Goal: Task Accomplishment & Management: Complete application form

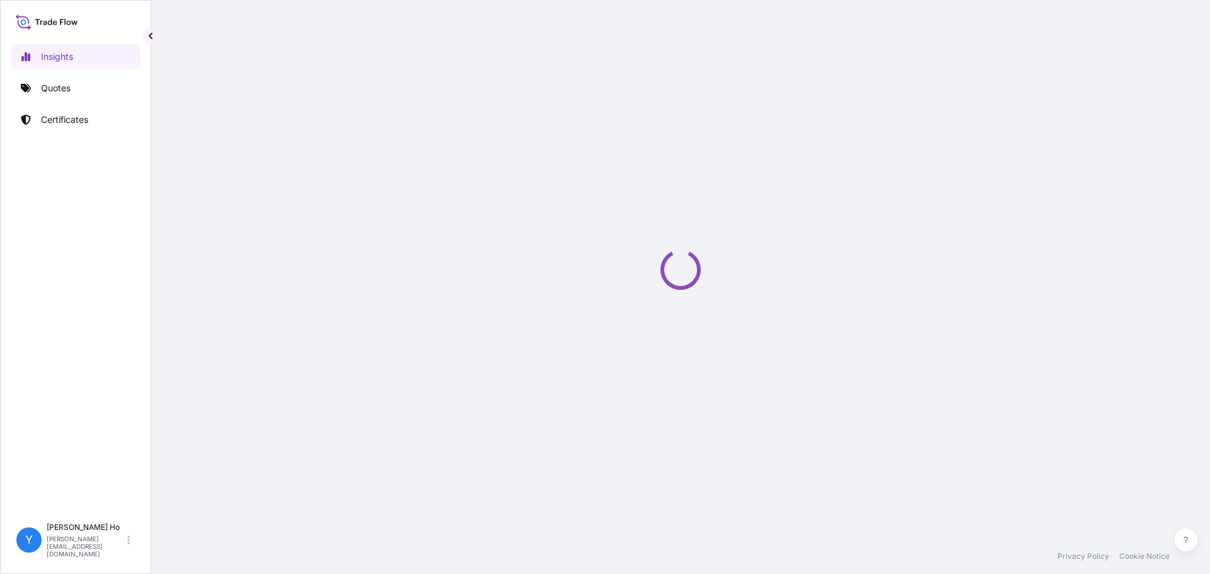
select select "2025"
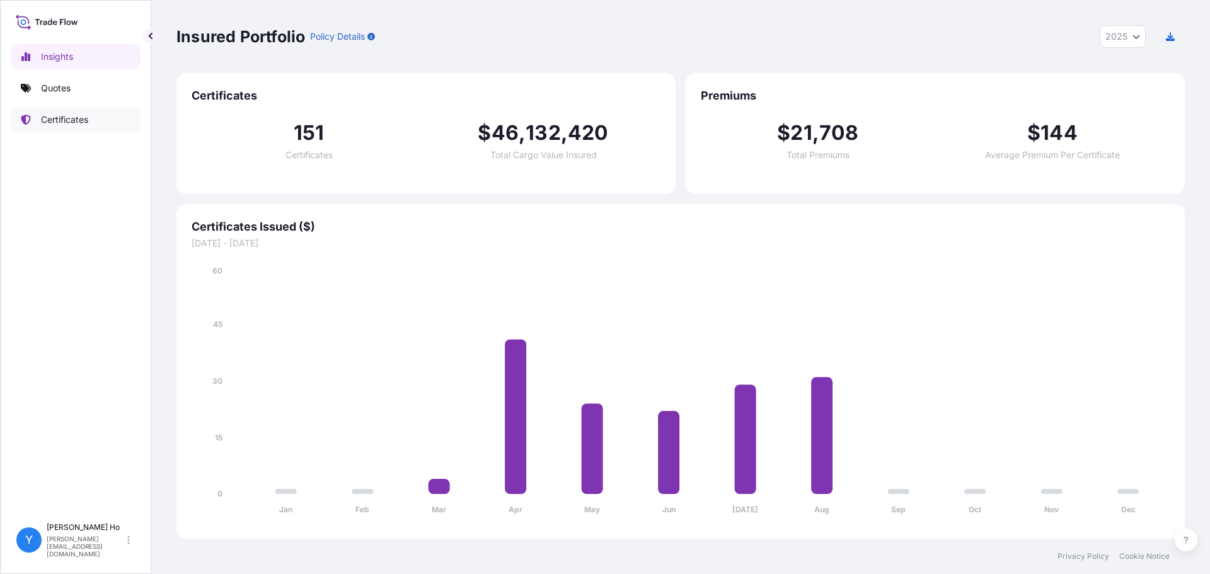
click at [43, 120] on p "Certificates" at bounding box center [64, 119] width 47 height 13
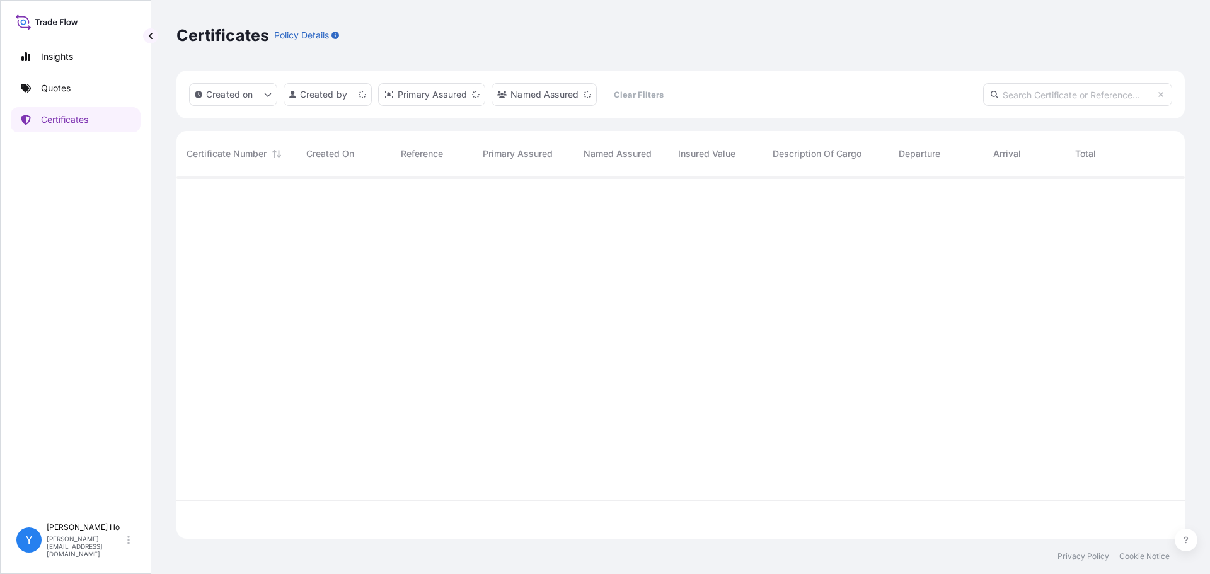
scroll to position [360, 999]
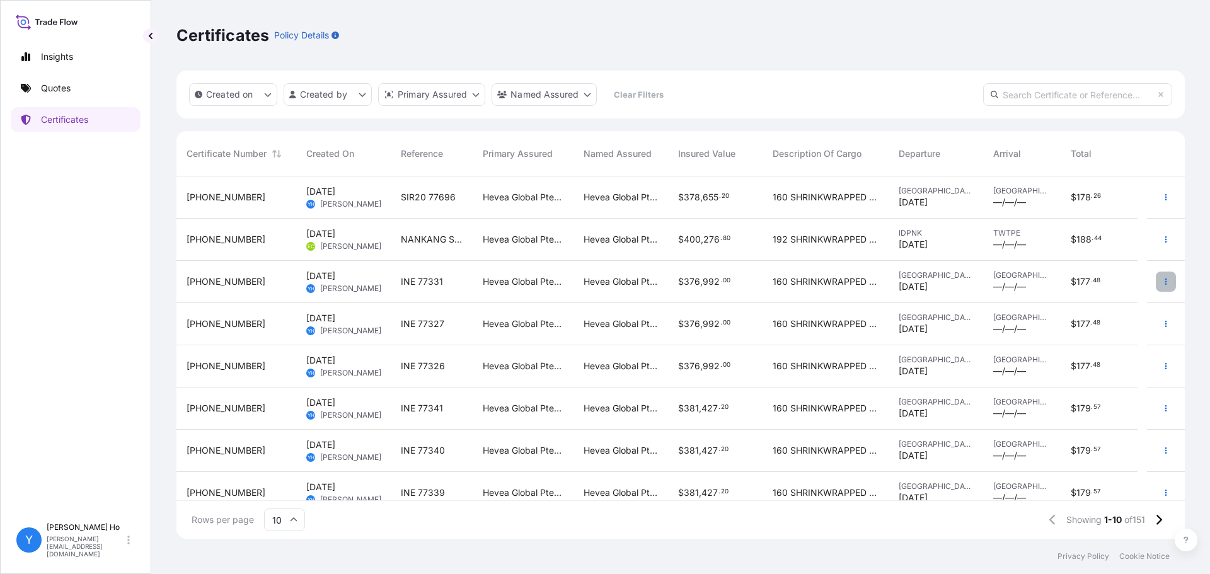
click at [1164, 284] on button "button" at bounding box center [1166, 282] width 20 height 20
click at [1113, 284] on p "Duplicate quote" at bounding box center [1086, 284] width 66 height 13
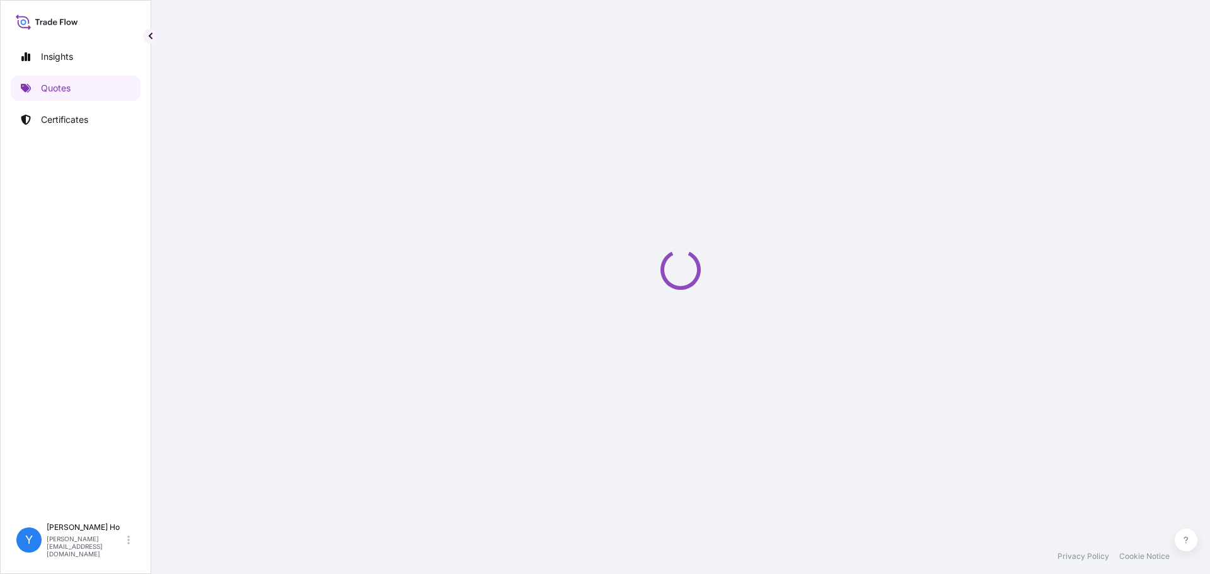
select select "Sea"
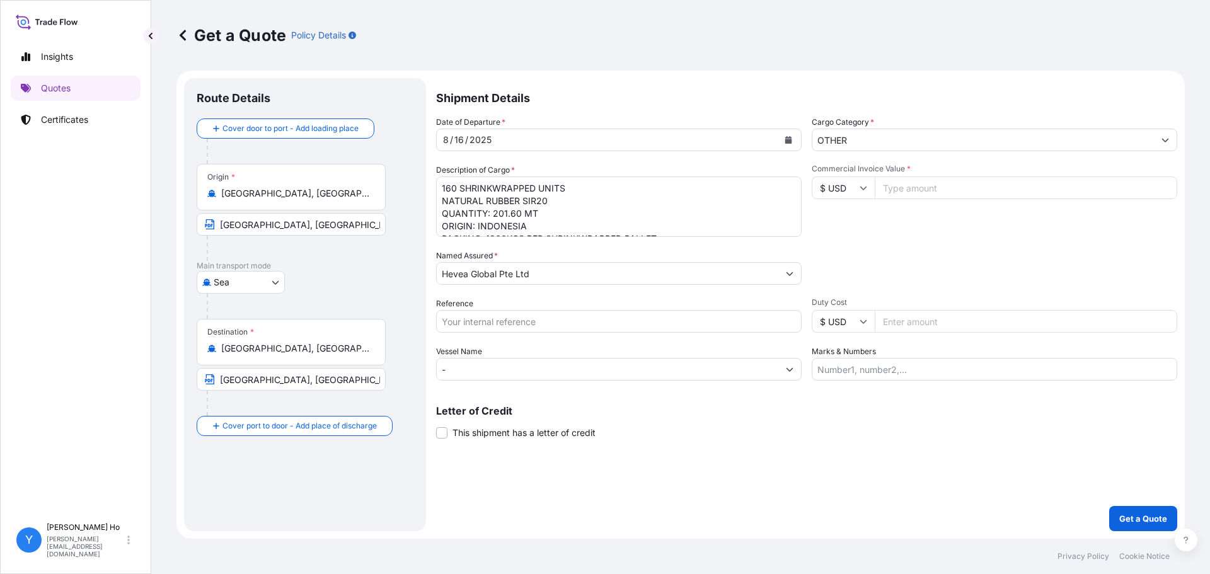
select select "31690"
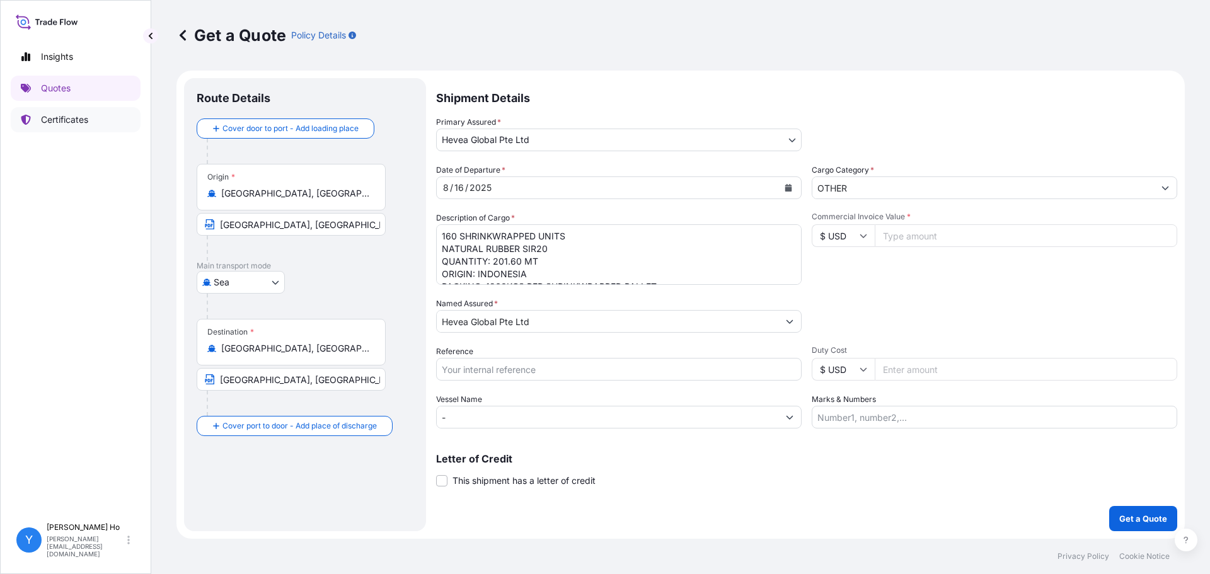
click at [70, 116] on p "Certificates" at bounding box center [64, 119] width 47 height 13
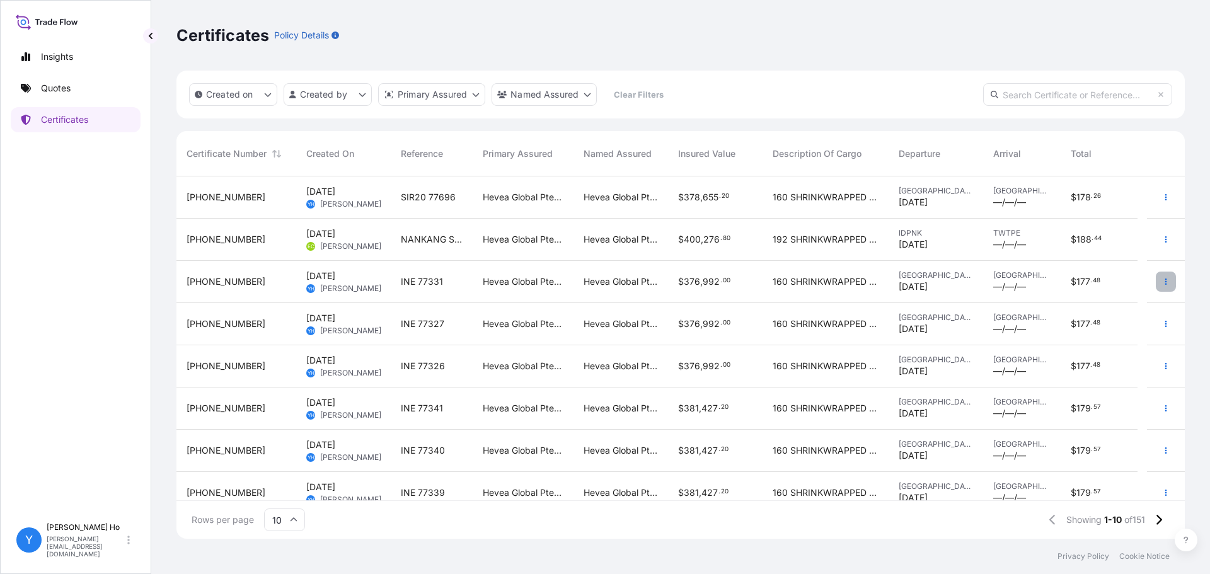
click at [1162, 281] on icon "button" at bounding box center [1166, 282] width 8 height 8
click at [50, 90] on p "Quotes" at bounding box center [56, 88] width 30 height 13
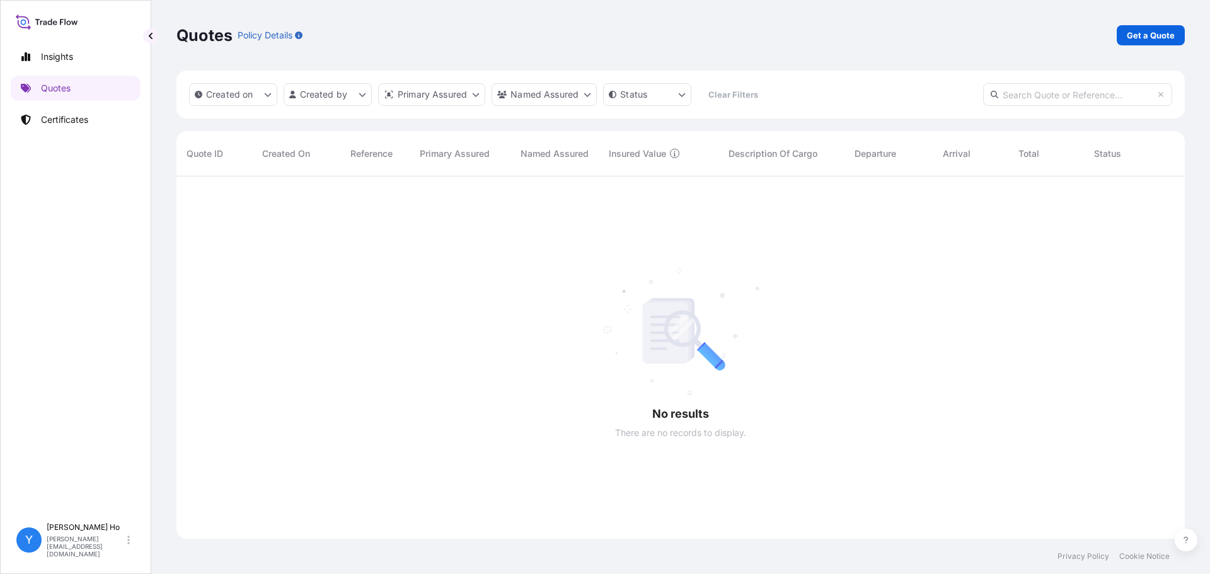
scroll to position [398, 999]
click at [52, 112] on link "Certificates" at bounding box center [76, 119] width 130 height 25
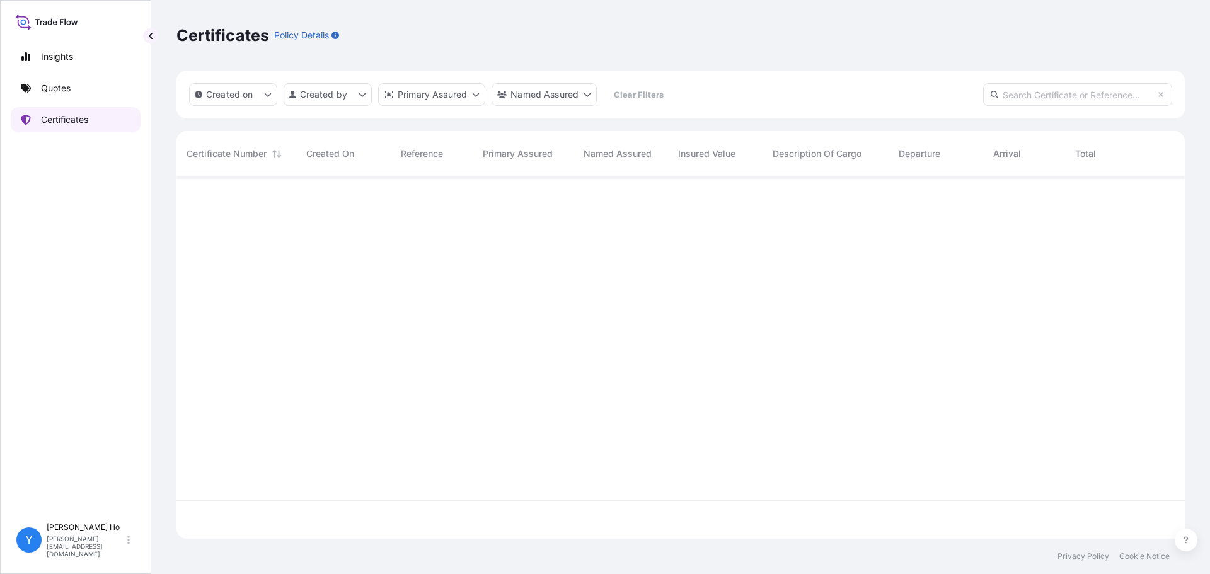
scroll to position [360, 999]
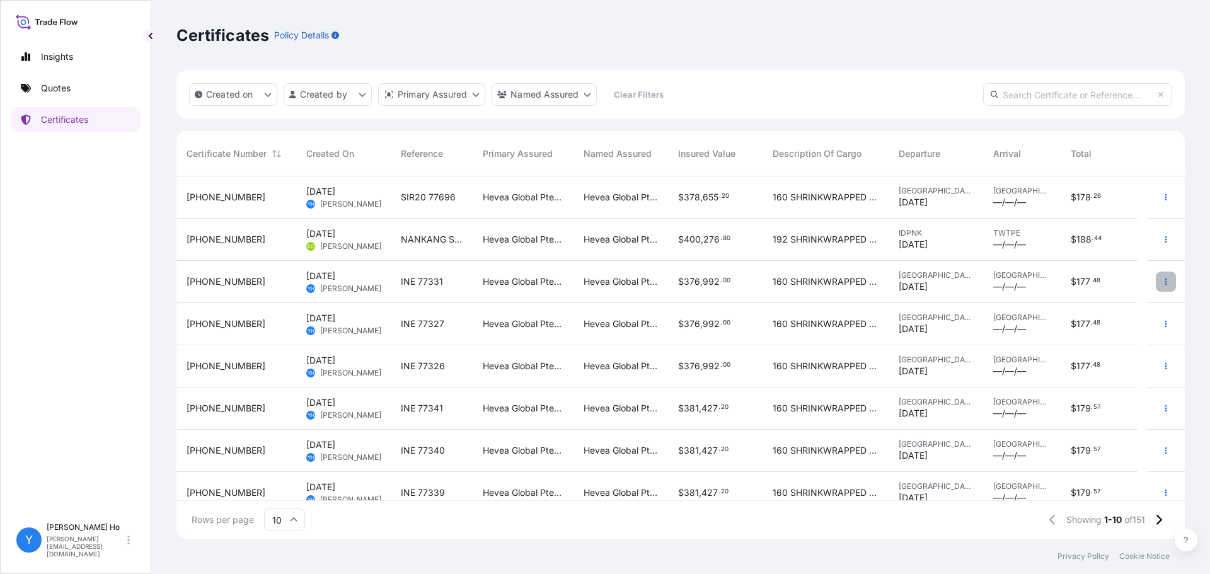
click at [1156, 287] on button "button" at bounding box center [1166, 282] width 20 height 20
click at [1058, 282] on p "Duplicate quote" at bounding box center [1086, 284] width 66 height 13
select select "Sea"
select select "31690"
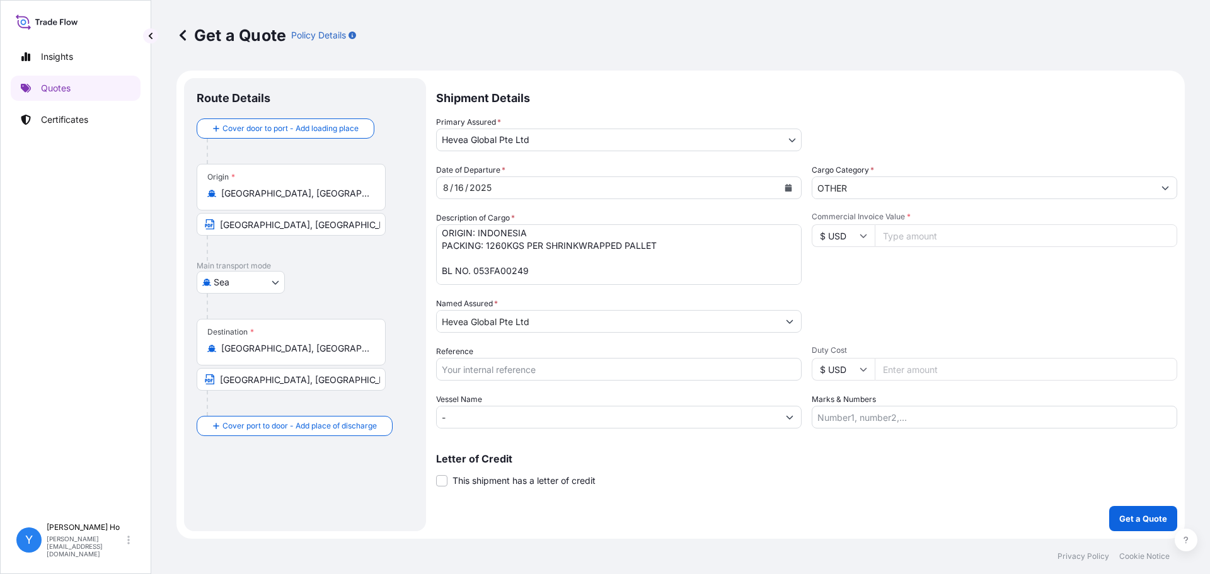
scroll to position [63, 0]
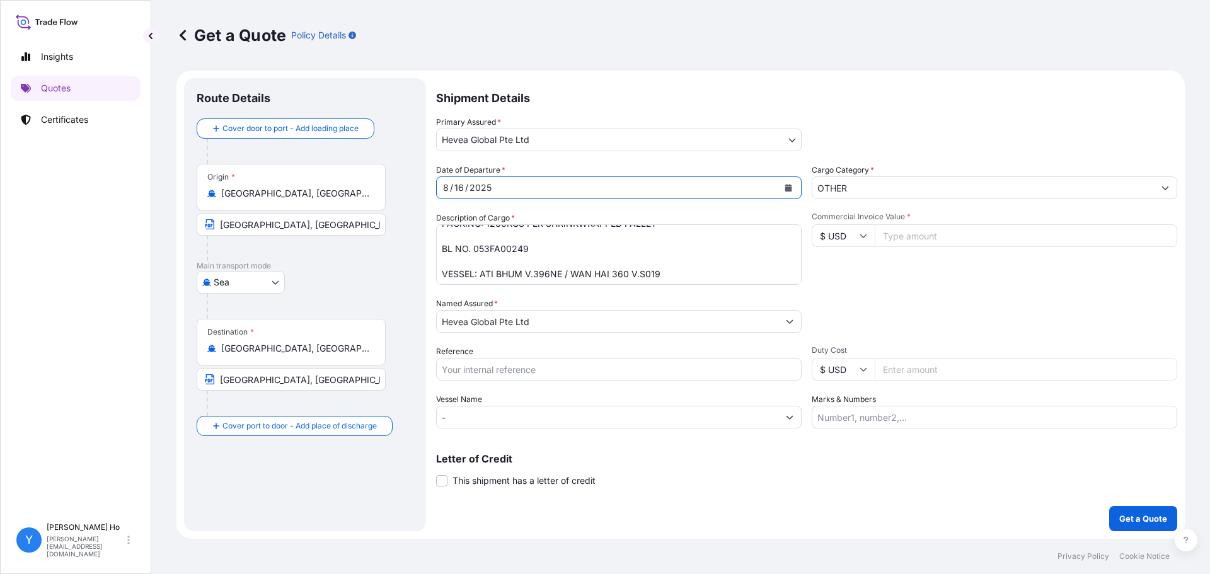
click at [790, 188] on icon "Calendar" at bounding box center [788, 188] width 7 height 8
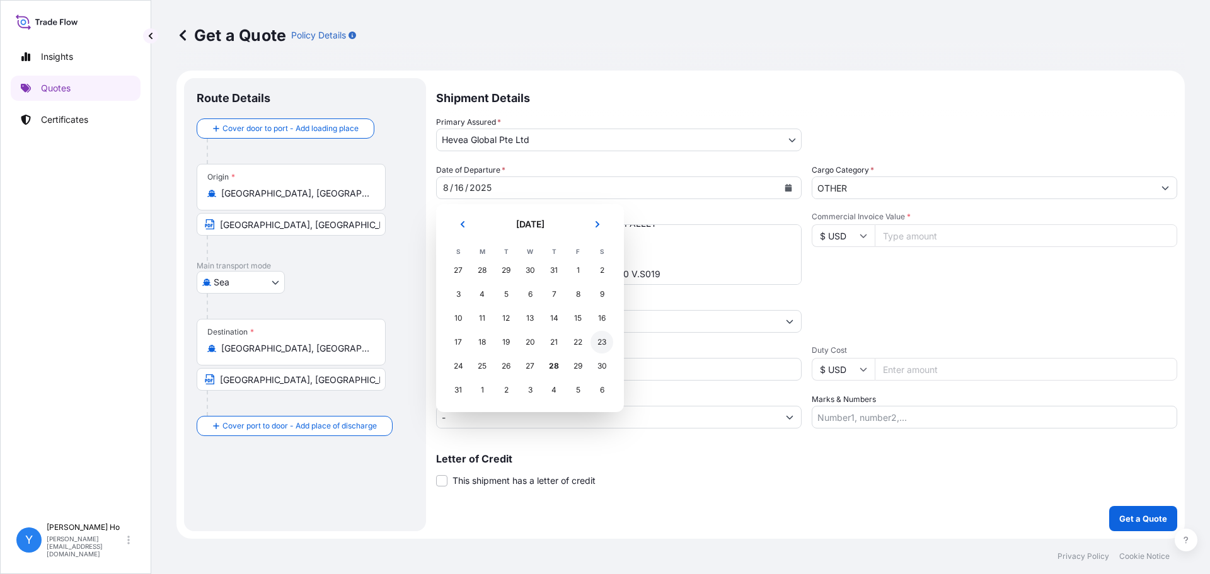
click at [604, 344] on div "23" at bounding box center [602, 342] width 23 height 23
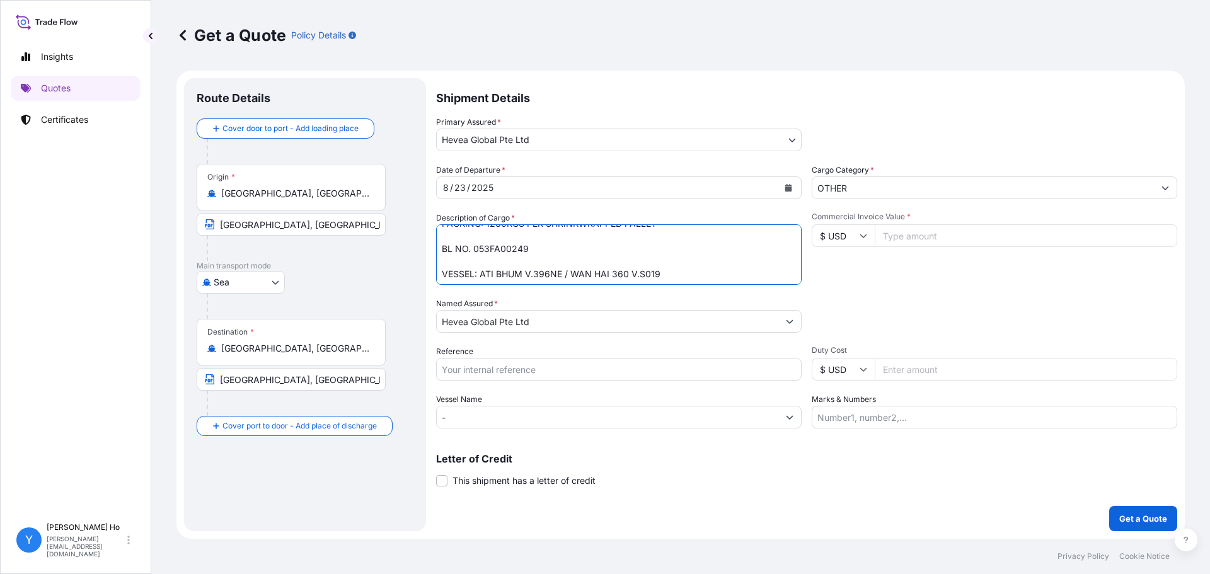
click at [680, 255] on textarea "160 SHRINKWRAPPED UNITS NATURAL RUBBER SIR20 QUANTITY: 201.60 MT ORIGIN: INDONE…" at bounding box center [619, 254] width 366 height 61
click at [516, 234] on textarea "160 SHRINKWRAPPED UNITS NATURAL RUBBER SIR20 QUANTITY: 201.60 MT ORIGIN: INDONE…" at bounding box center [619, 254] width 366 height 61
click at [579, 251] on textarea "160 SHRINKWRAPPED UNITS NATURAL RUBBER SIR20 QUANTITY: 201.60 MT ORIGIN: INDONE…" at bounding box center [619, 254] width 366 height 61
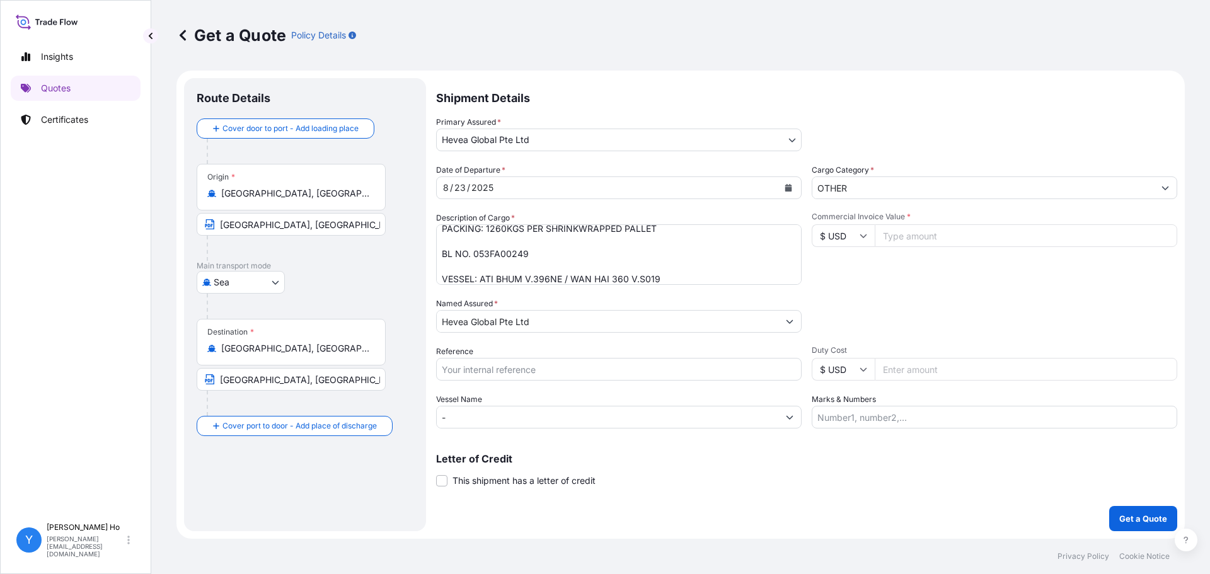
click at [482, 253] on textarea "160 SHRINKWRAPPED UNITS NATURAL RUBBER SIR20 QUANTITY: 201.60 MT ORIGIN: INDONE…" at bounding box center [619, 254] width 366 height 61
paste textarea "PLMCB25000680"
click at [526, 277] on textarea "160 SHRINKWRAPPED UNITS NATURAL RUBBER SIR20 QUANTITY: 201.60 MT ORIGIN: INDONE…" at bounding box center [619, 254] width 366 height 61
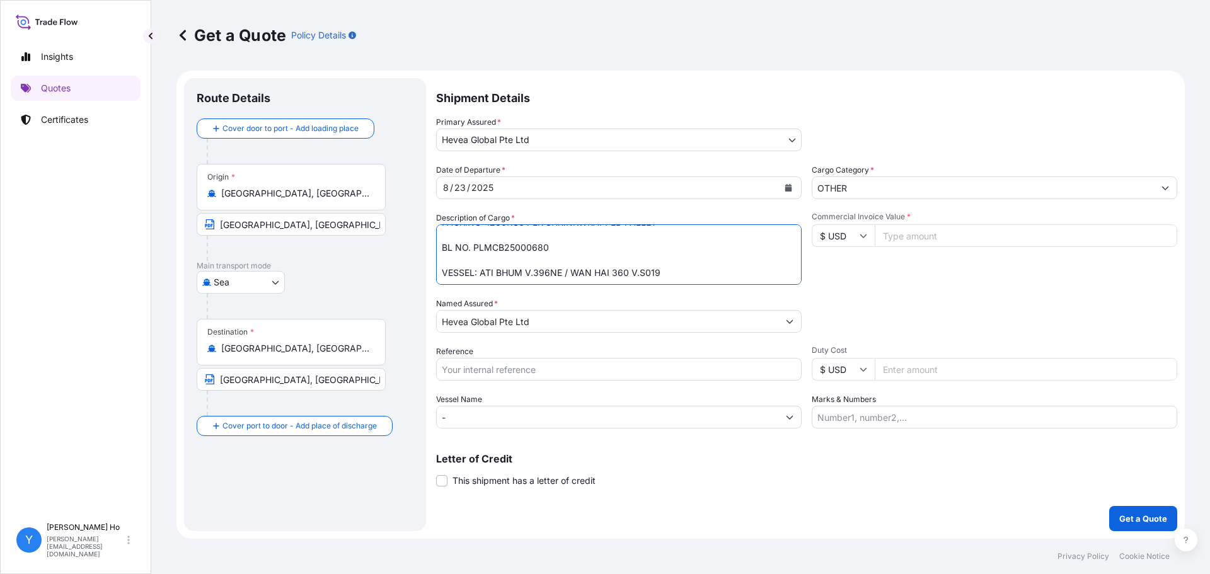
drag, startPoint x: 677, startPoint y: 281, endPoint x: 480, endPoint y: 279, distance: 196.7
click at [480, 279] on textarea "160 SHRINKWRAPPED UNITS NATURAL RUBBER SIR20 QUANTITY: 201.60 MT ORIGIN: INDONE…" at bounding box center [619, 254] width 366 height 61
paste textarea "7NE"
type textarea "160 SHRINKWRAPPED UNITS NATURAL RUBBER SIR20 QUANTITY: 201.60 MT ORIGIN: INDONE…"
click at [903, 231] on input "Commercial Invoice Value *" at bounding box center [1026, 235] width 303 height 23
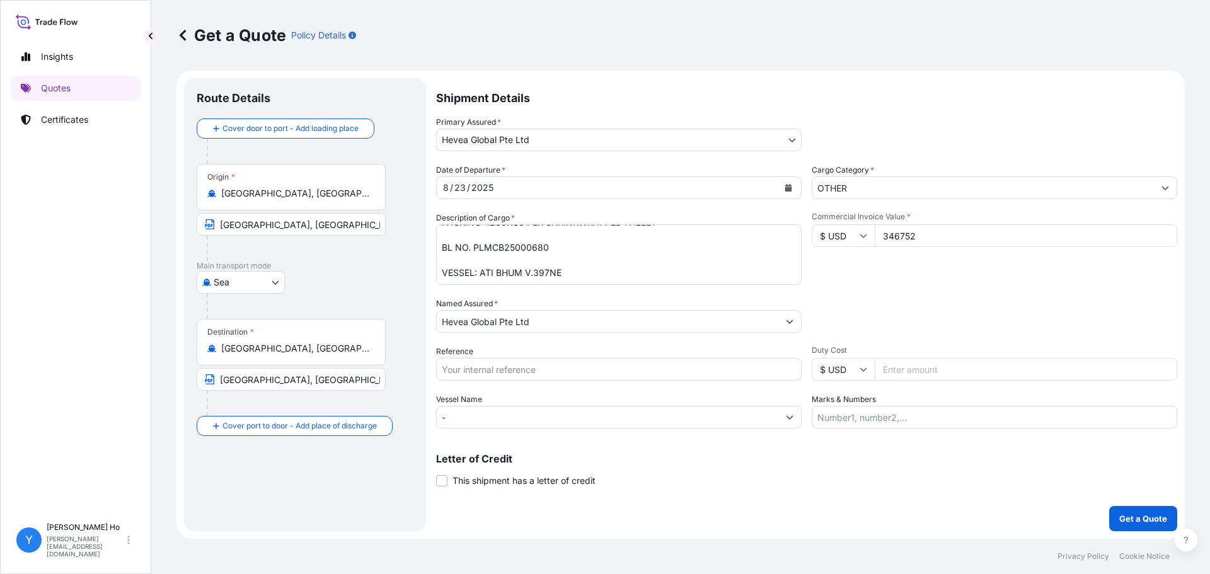
type input "346752"
click at [949, 301] on div "Packing Category Type to search a container mode Please select a primary mode o…" at bounding box center [995, 315] width 366 height 35
drag, startPoint x: 471, startPoint y: 369, endPoint x: 490, endPoint y: 368, distance: 19.0
click at [471, 369] on input "Reference" at bounding box center [619, 369] width 366 height 23
type input "i"
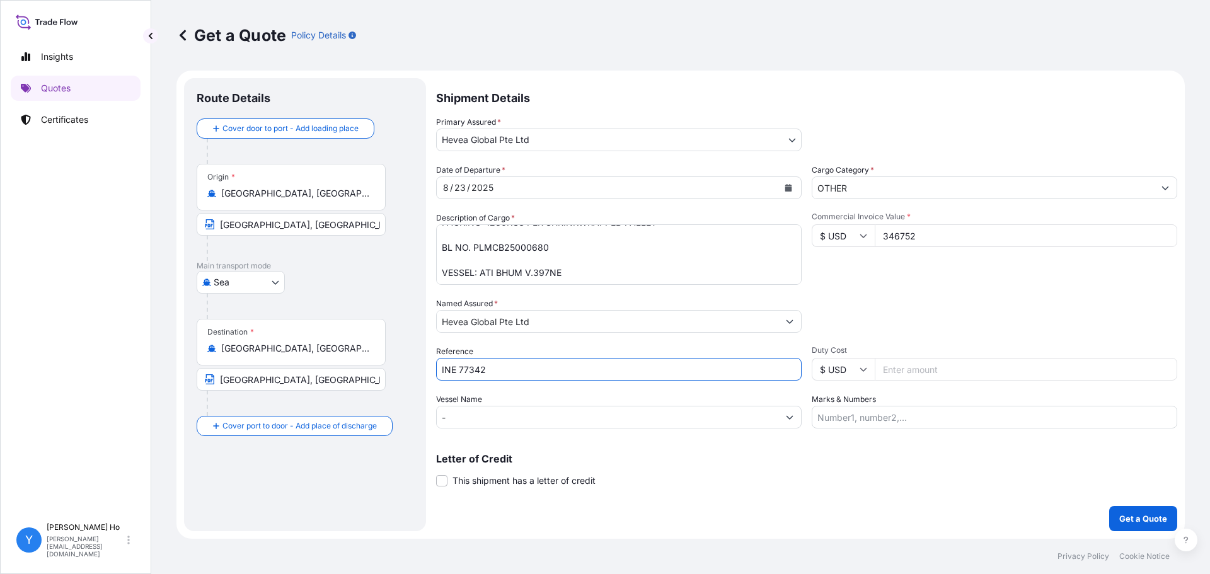
type input "INE 77342"
click at [661, 497] on div "Shipment Details Primary Assured * Hevea Global Pte Ltd Halcyon Agri Corporatio…" at bounding box center [806, 304] width 741 height 453
click at [861, 512] on div "Shipment Details Primary Assured * Hevea Global Pte Ltd Halcyon Agri Corporatio…" at bounding box center [806, 304] width 741 height 453
click at [927, 498] on div "Shipment Details Primary Assured * Hevea Global Pte Ltd Halcyon Agri Corporatio…" at bounding box center [806, 304] width 741 height 453
click at [1137, 512] on p "Get a Quote" at bounding box center [1144, 518] width 48 height 13
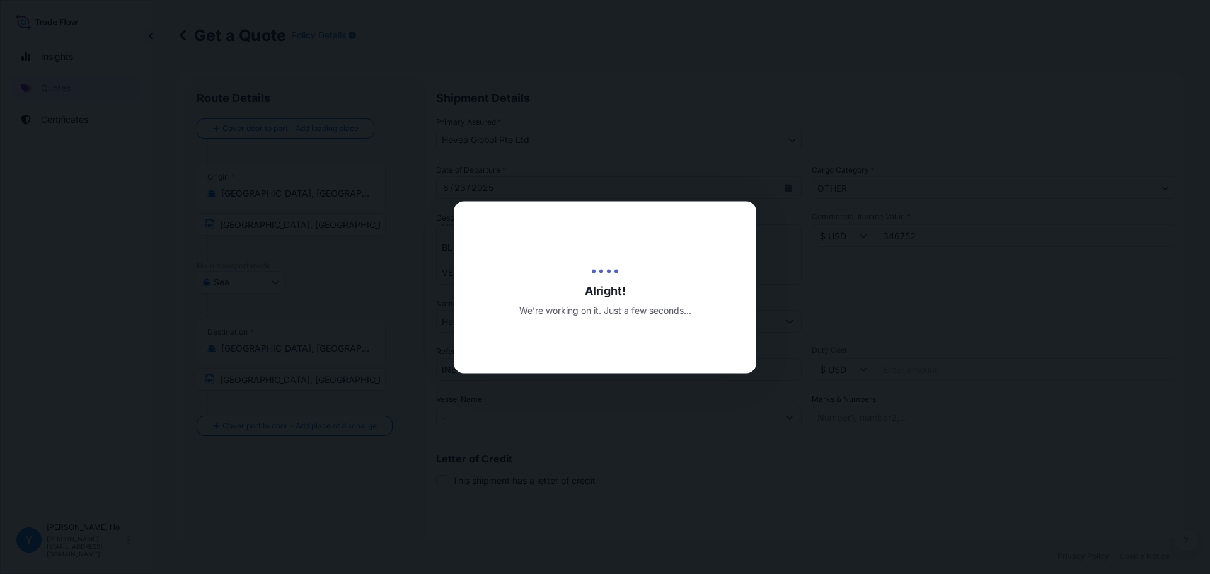
type input "[DATE]"
select select "Sea"
select select "31690"
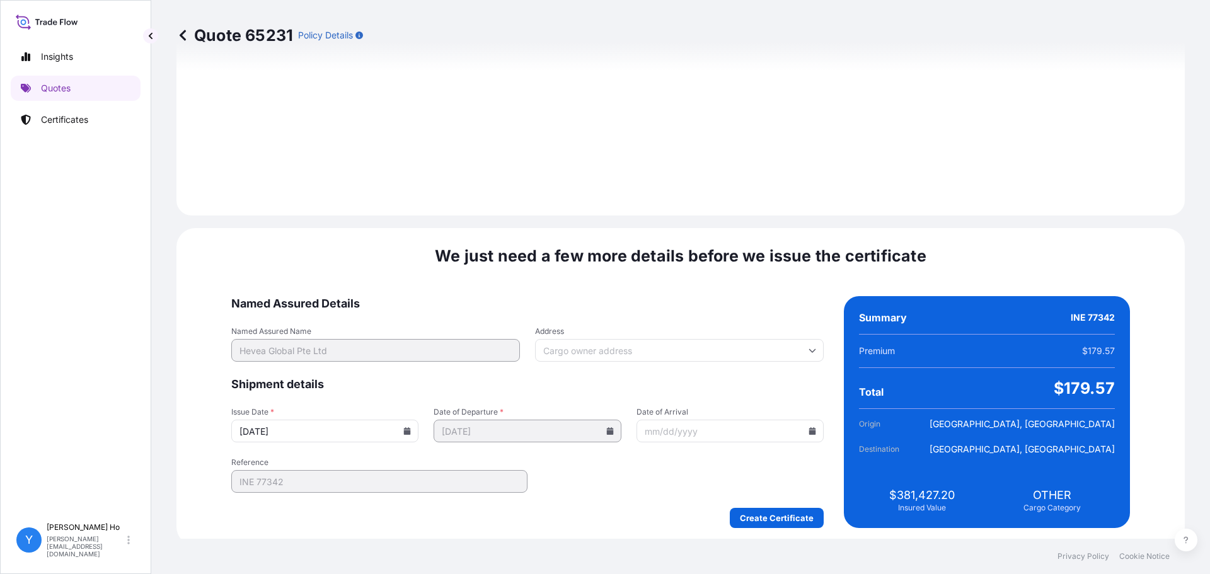
scroll to position [1419, 0]
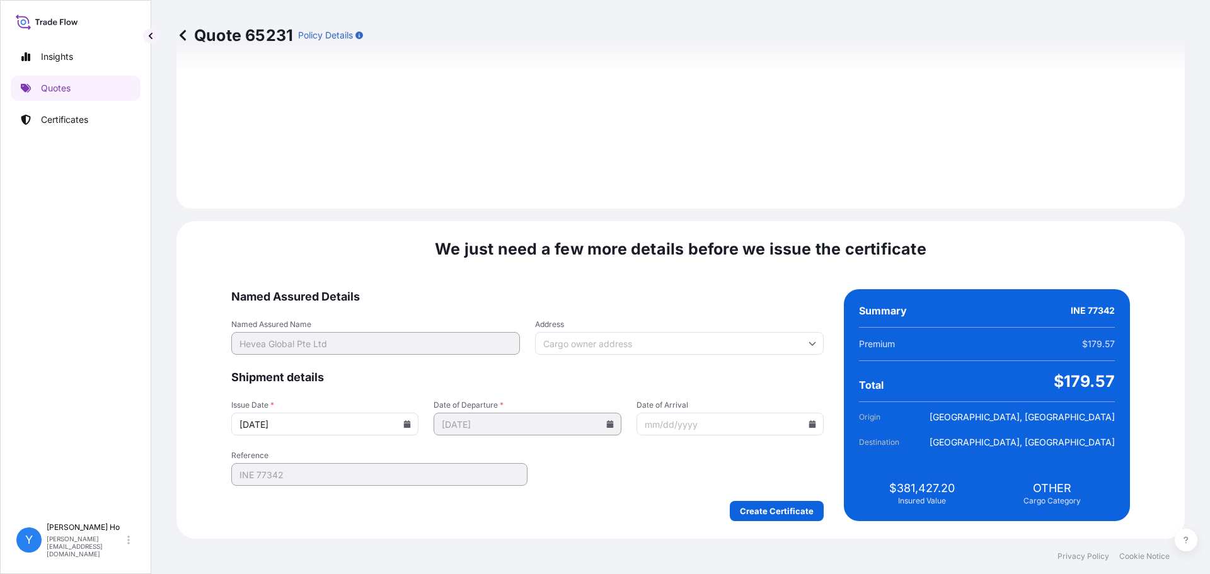
click at [411, 425] on icon at bounding box center [407, 424] width 7 height 8
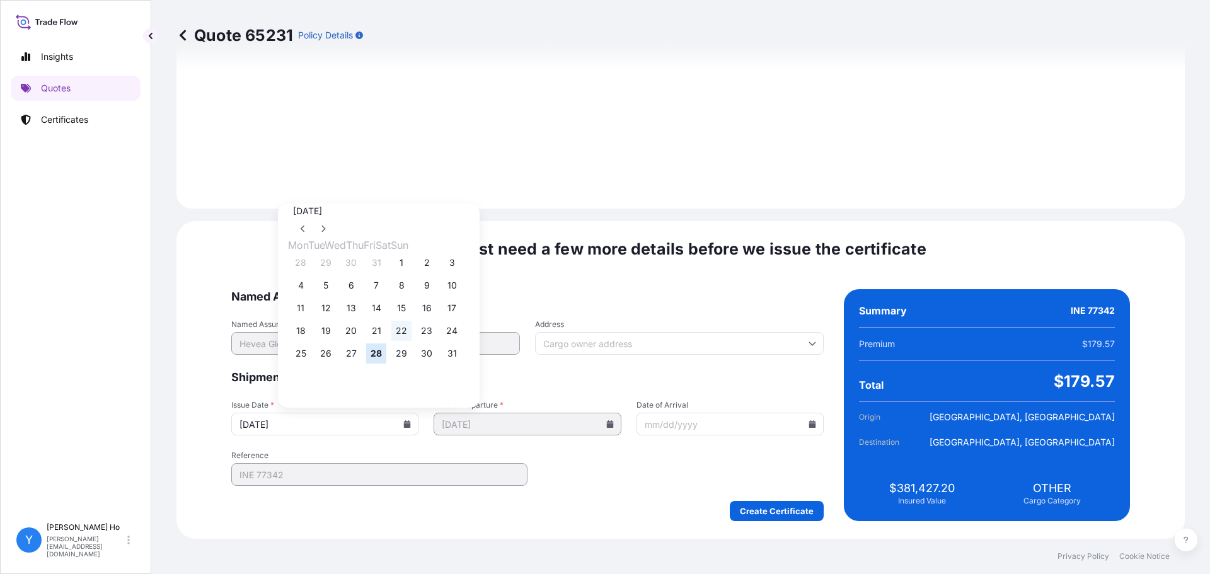
click at [412, 336] on button "22" at bounding box center [401, 331] width 20 height 20
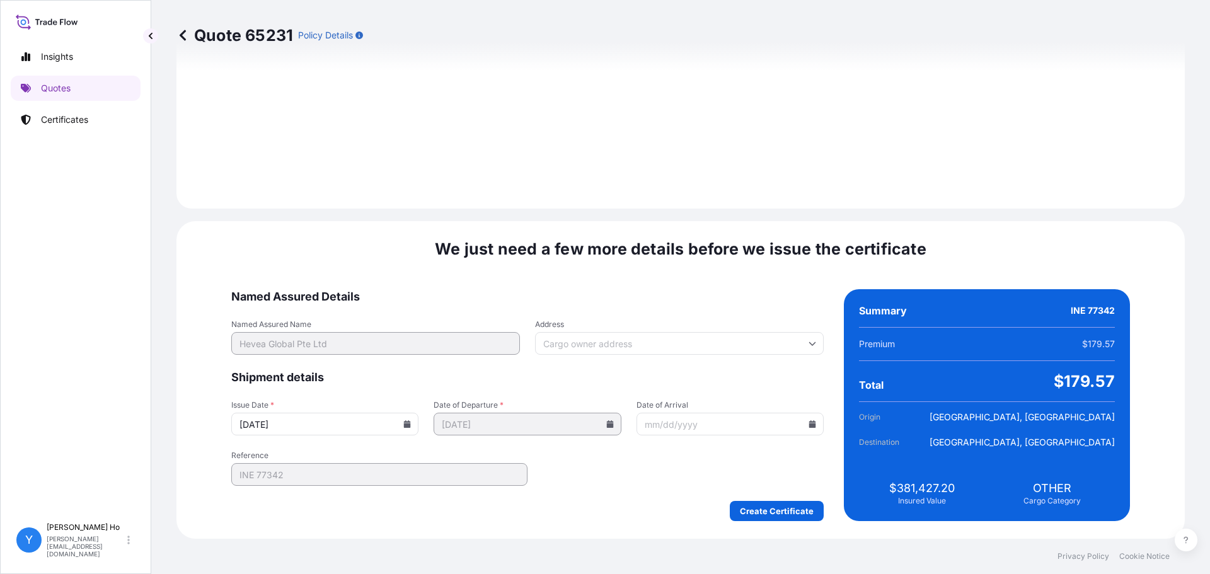
type input "[DATE]"
click at [615, 497] on form "Named Assured Details Named Assured Name Hevea Global Pte Ltd Address Shipment …" at bounding box center [527, 405] width 593 height 232
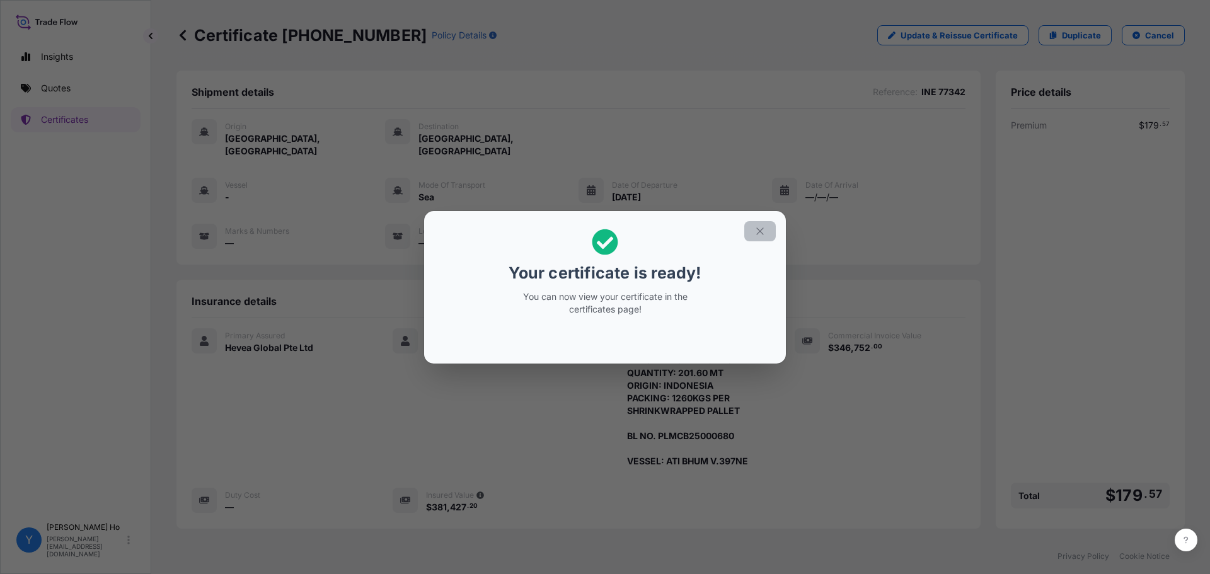
click at [758, 231] on icon "button" at bounding box center [760, 231] width 11 height 11
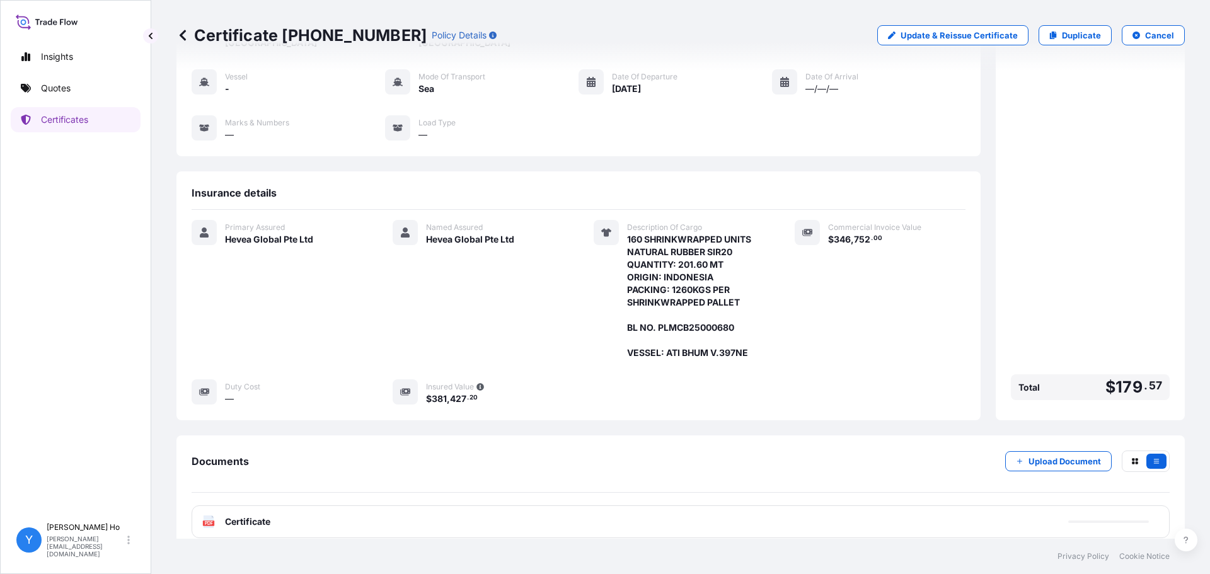
scroll to position [110, 0]
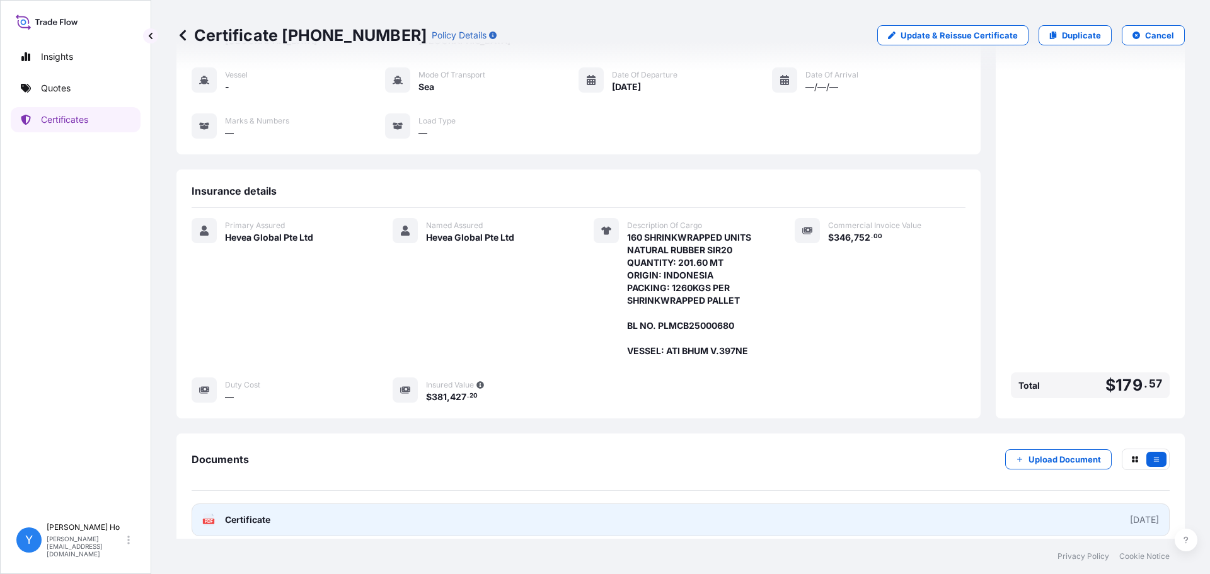
click at [313, 509] on link "PDF Certificate [DATE]" at bounding box center [681, 520] width 978 height 33
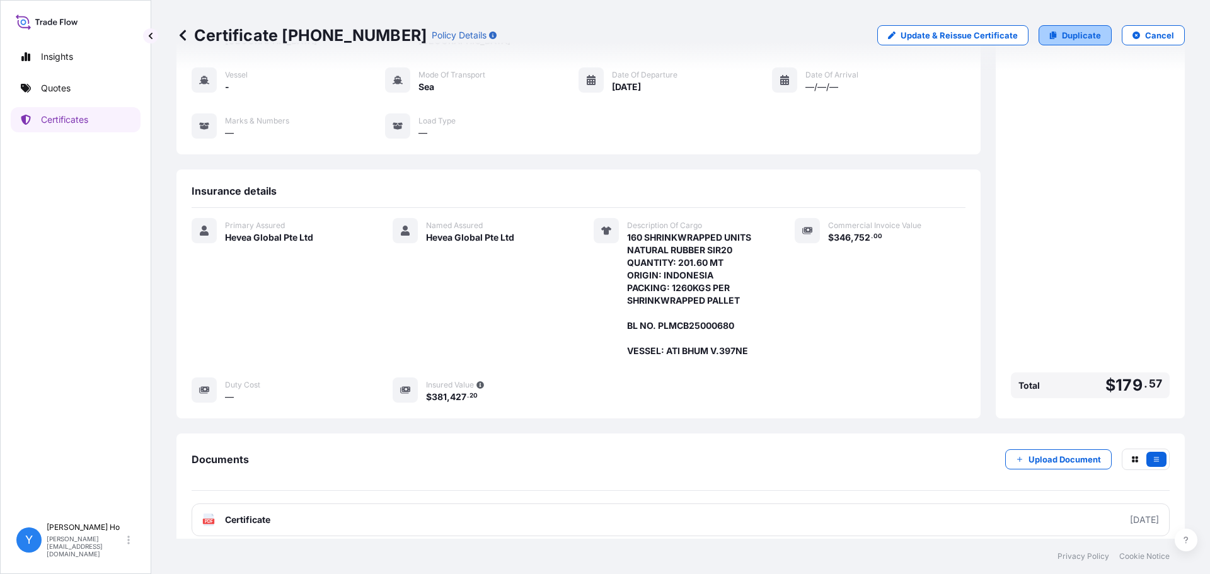
click at [1063, 28] on link "Duplicate" at bounding box center [1075, 35] width 73 height 20
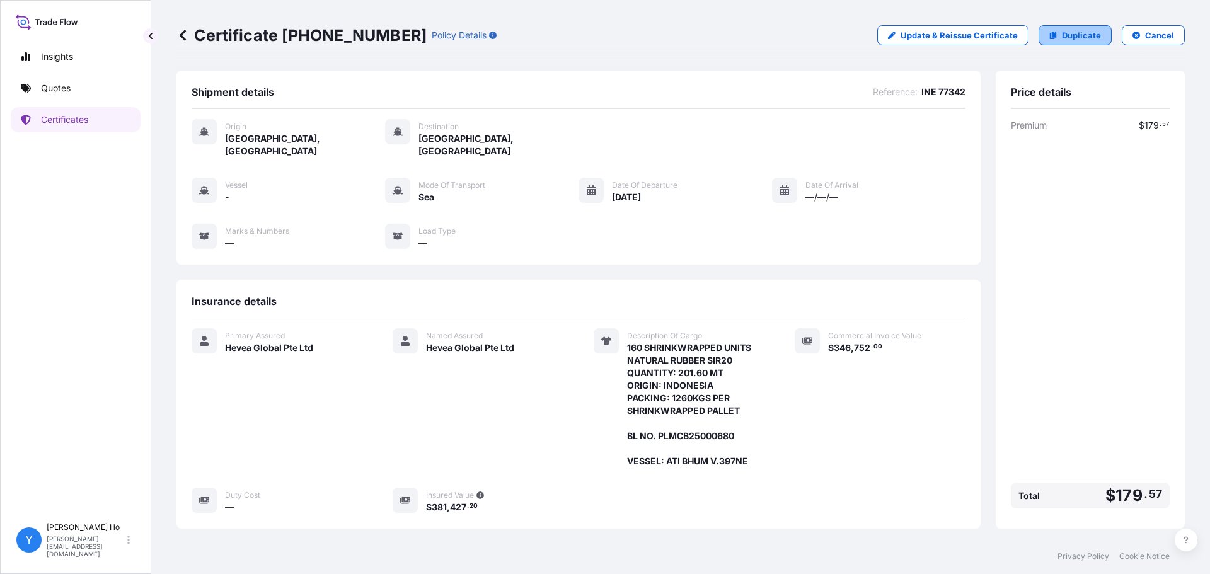
select select "Sea"
select select "31690"
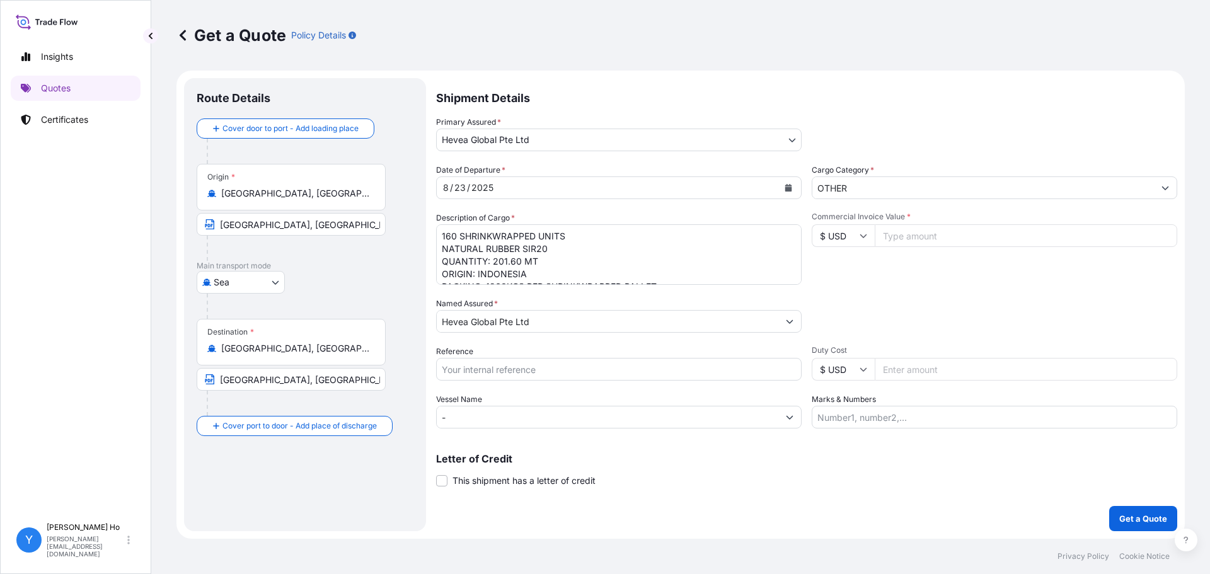
click at [651, 244] on textarea "160 SHRINKWRAPPED UNITS NATURAL RUBBER SIR20 QUANTITY: 201.60 MT ORIGIN: INDONE…" at bounding box center [619, 254] width 366 height 61
click at [535, 248] on textarea "160 SHRINKWRAPPED UNITS NATURAL RUBBER SIR20 QUANTITY: 201.60 MT ORIGIN: INDONE…" at bounding box center [619, 254] width 366 height 61
paste textarea "1"
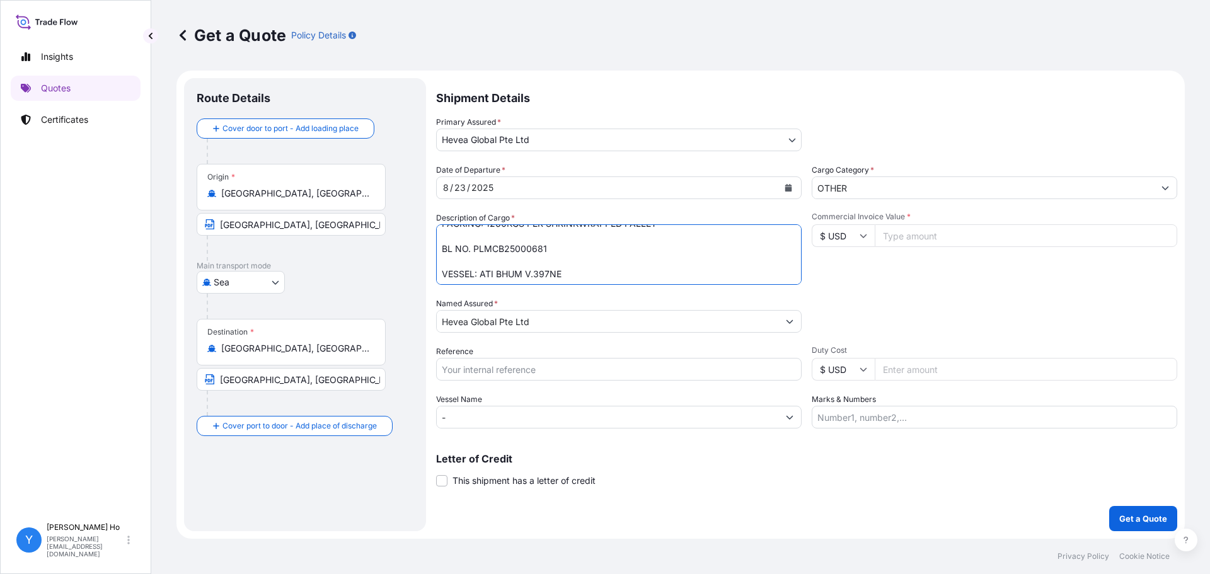
type textarea "160 SHRINKWRAPPED UNITS NATURAL RUBBER SIR20 QUANTITY: 201.60 MT ORIGIN: INDONE…"
click at [913, 231] on input "Commercial Invoice Value *" at bounding box center [1026, 235] width 303 height 23
type input "346752"
click at [591, 366] on input "Reference" at bounding box center [619, 369] width 366 height 23
type input "INE 77344"
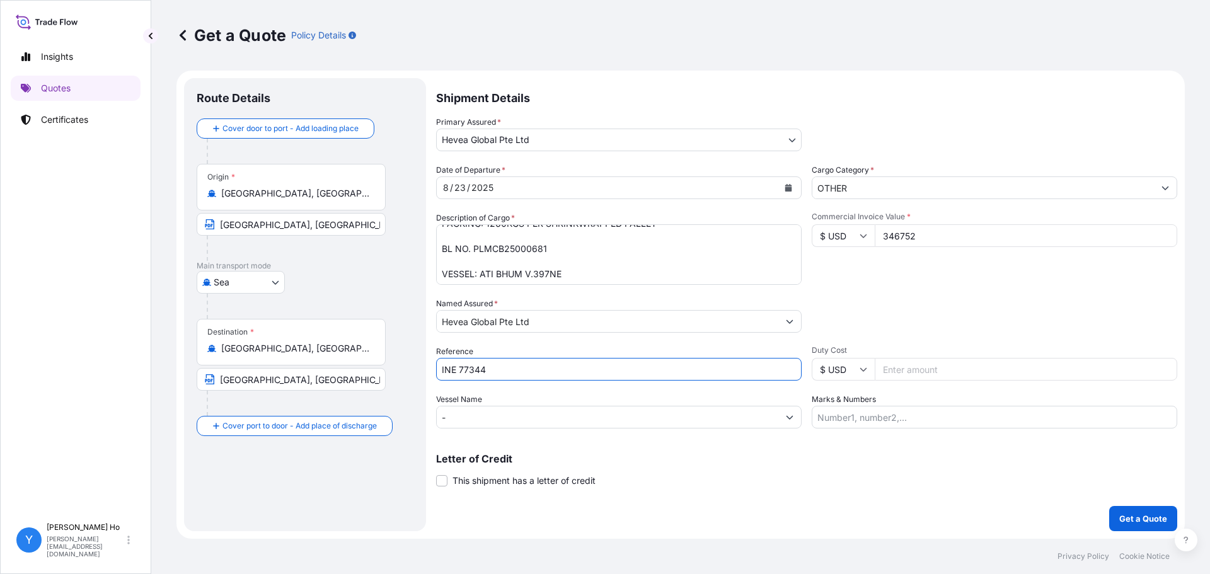
click at [837, 482] on div "Letter of Credit This shipment has a letter of credit Letter of credit * Letter…" at bounding box center [806, 470] width 741 height 33
click at [1126, 521] on p "Get a Quote" at bounding box center [1144, 518] width 48 height 13
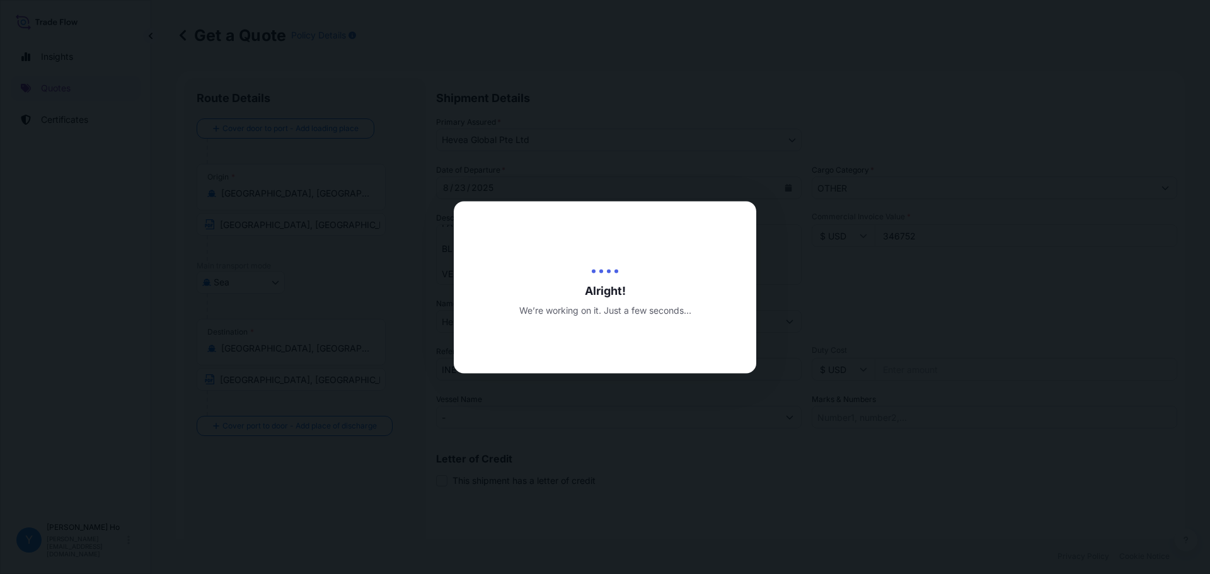
type input "[DATE]"
select select "Sea"
select select "31690"
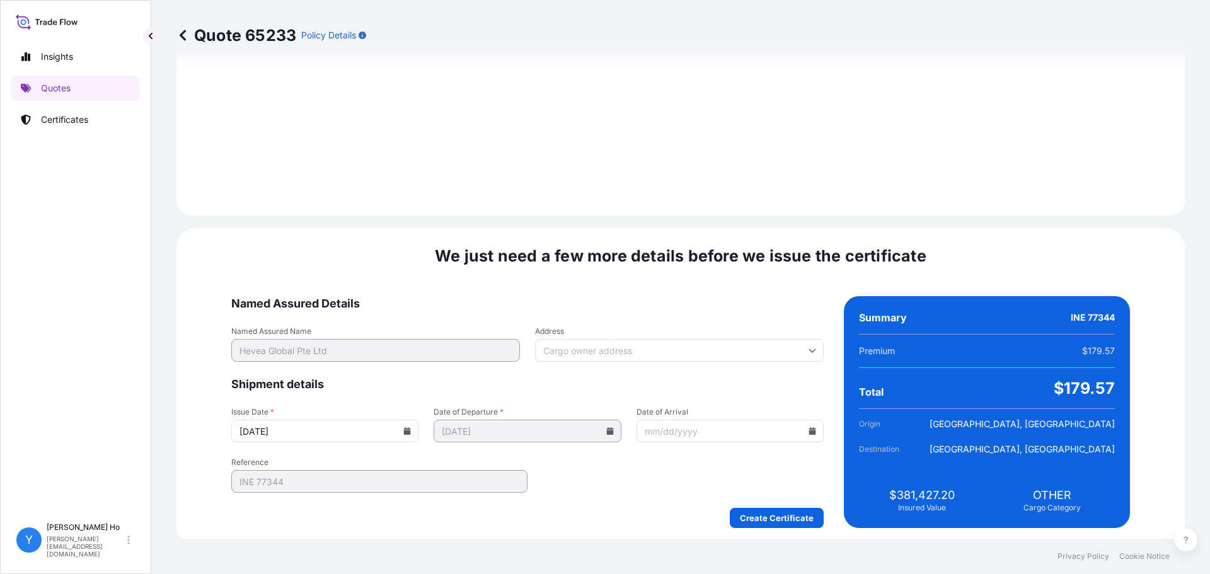
scroll to position [1419, 0]
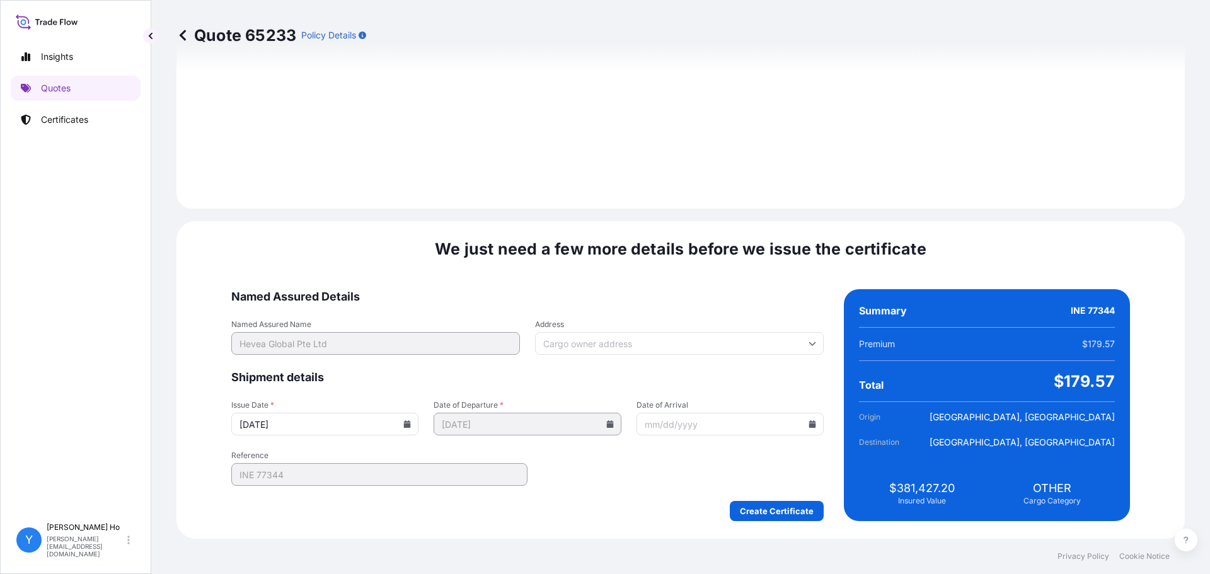
click at [411, 425] on icon at bounding box center [407, 424] width 7 height 8
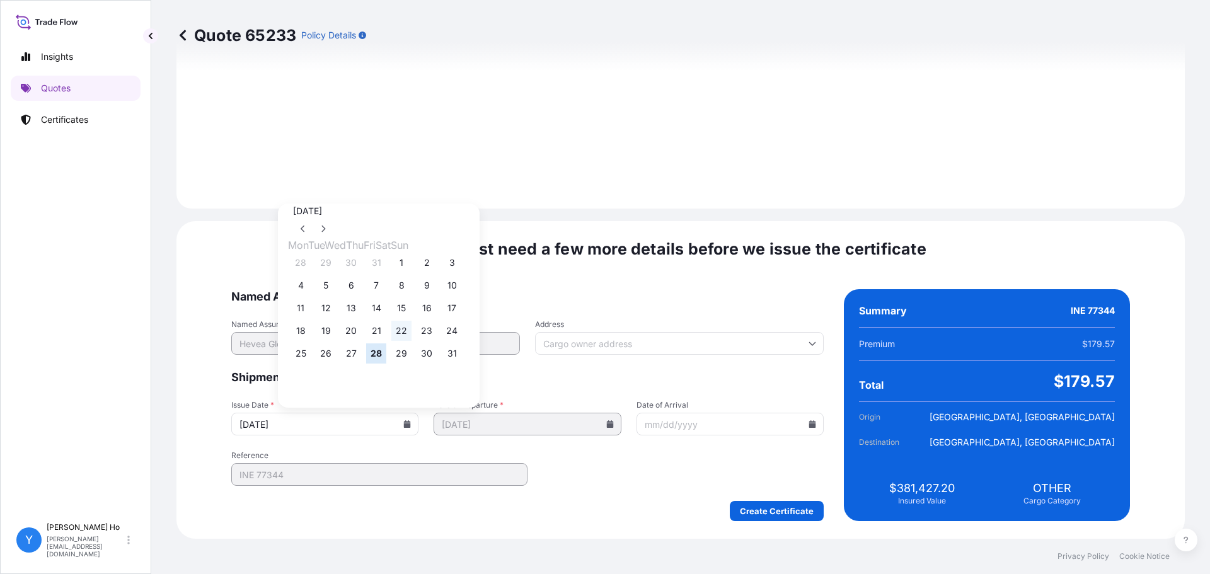
click at [412, 332] on button "22" at bounding box center [401, 331] width 20 height 20
type input "[DATE]"
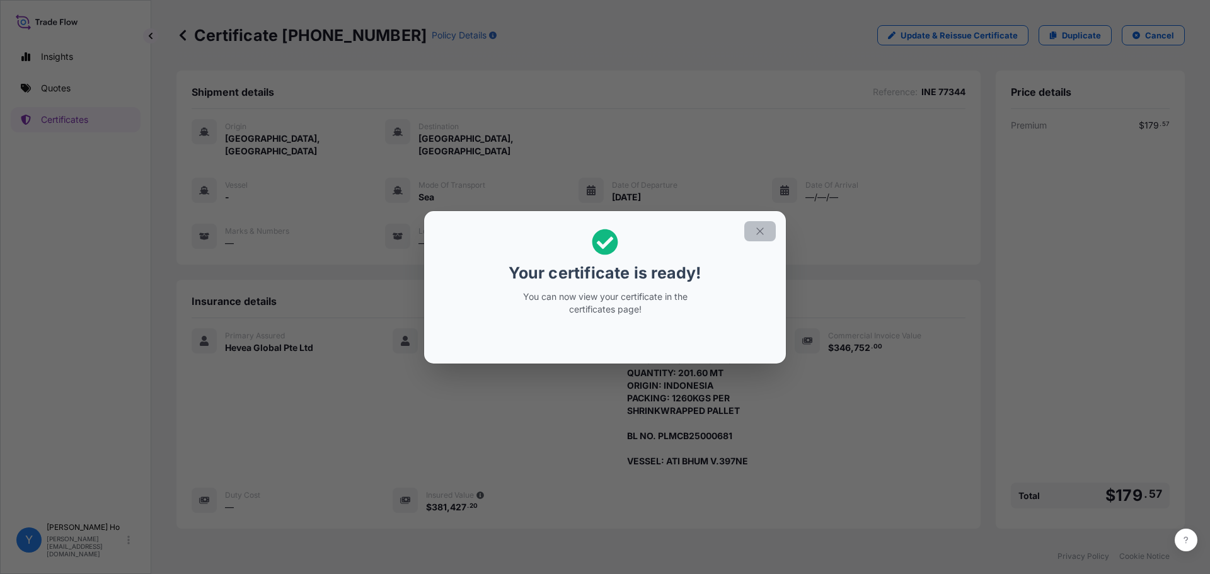
click at [762, 231] on icon "button" at bounding box center [760, 231] width 11 height 11
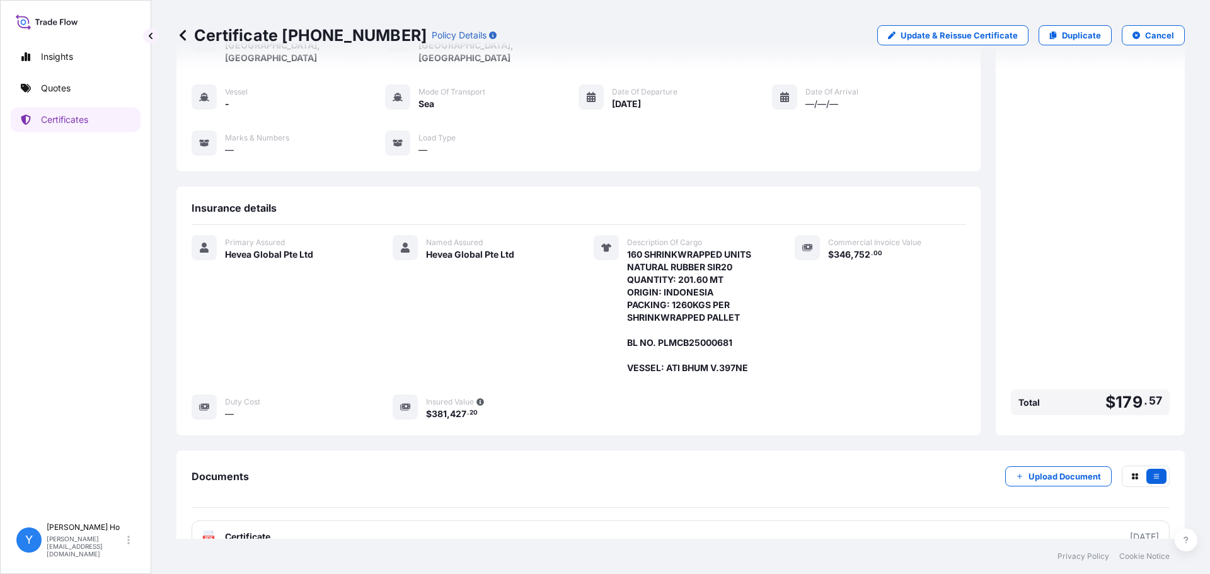
scroll to position [110, 0]
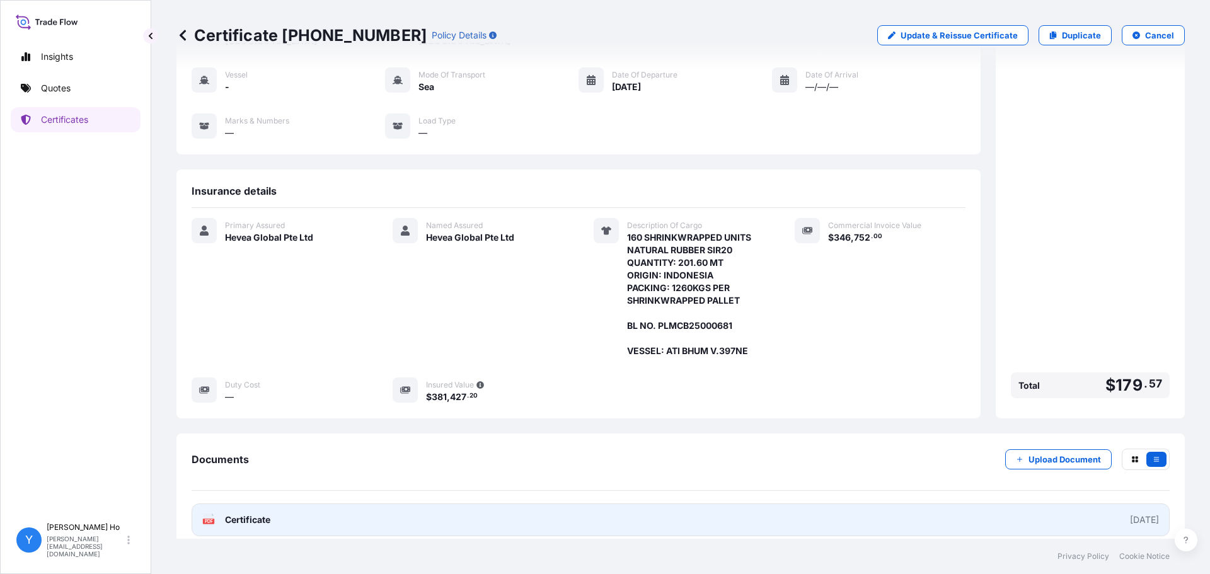
click at [270, 514] on span "Certificate" at bounding box center [247, 520] width 45 height 13
